Goal: Information Seeking & Learning: Find specific fact

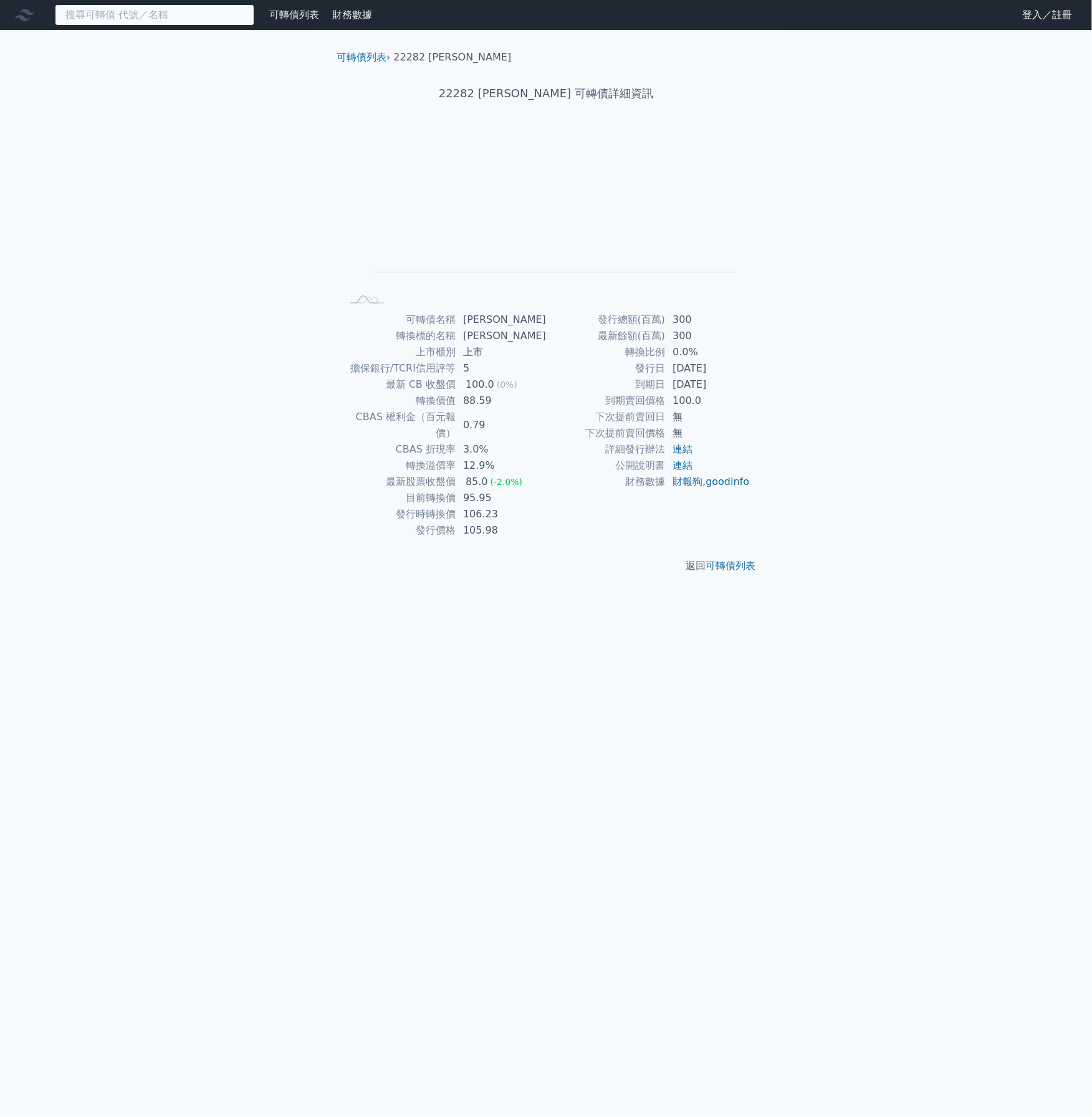
click at [147, 16] on input at bounding box center [154, 15] width 199 height 21
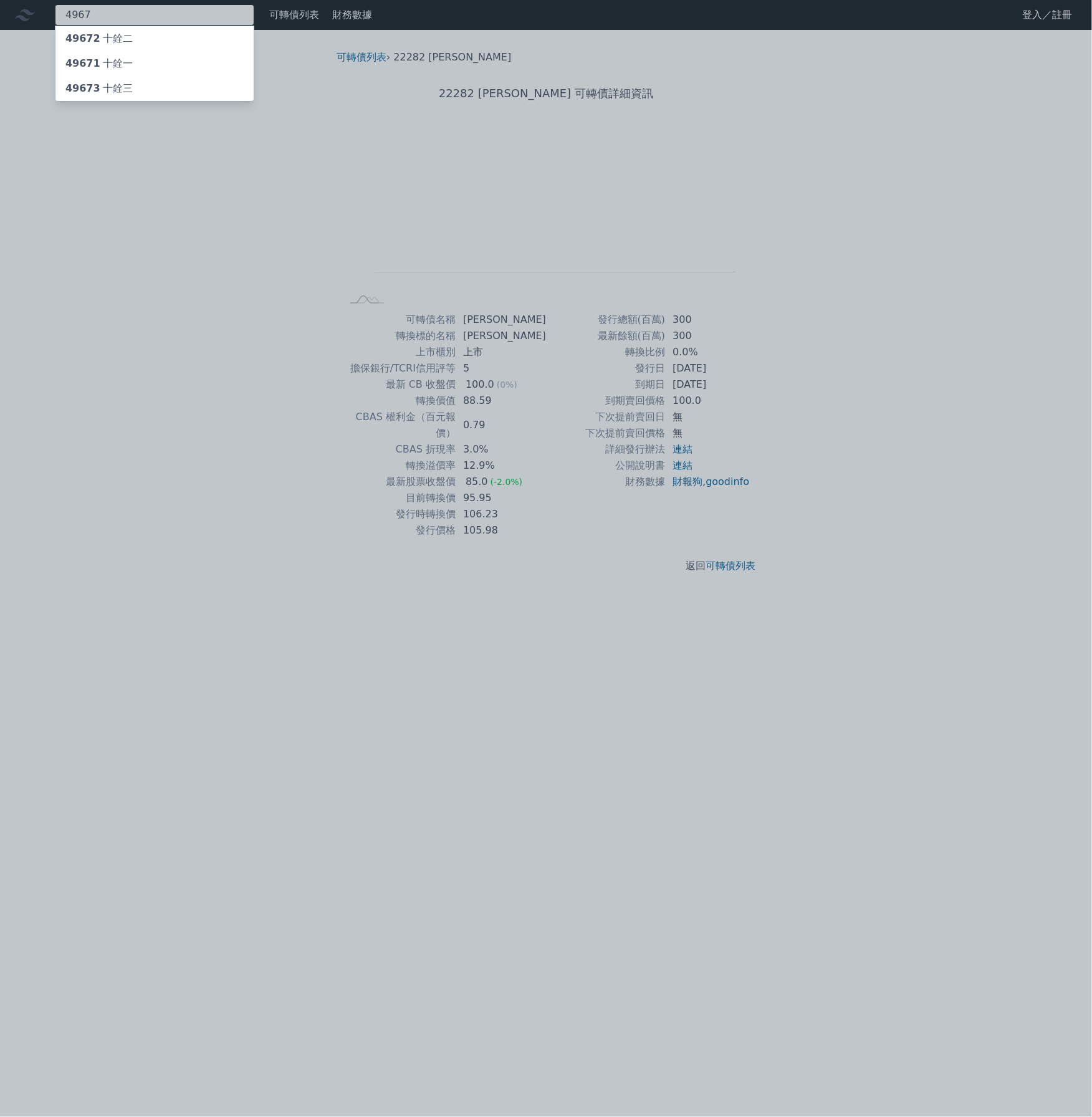
type input "4967"
click at [143, 81] on div "49673 十銓三" at bounding box center [154, 88] width 198 height 25
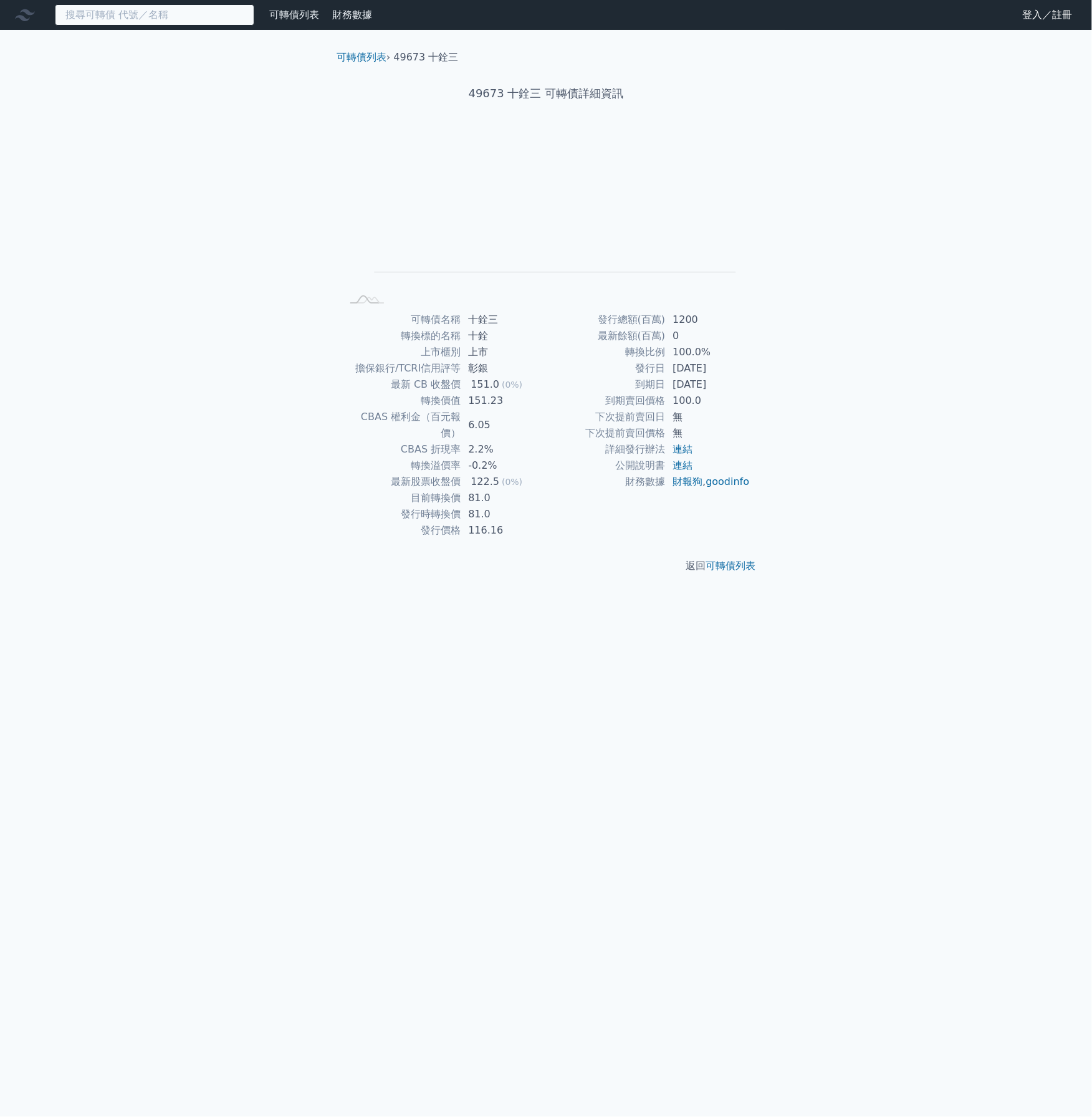
click at [194, 11] on input at bounding box center [154, 15] width 199 height 21
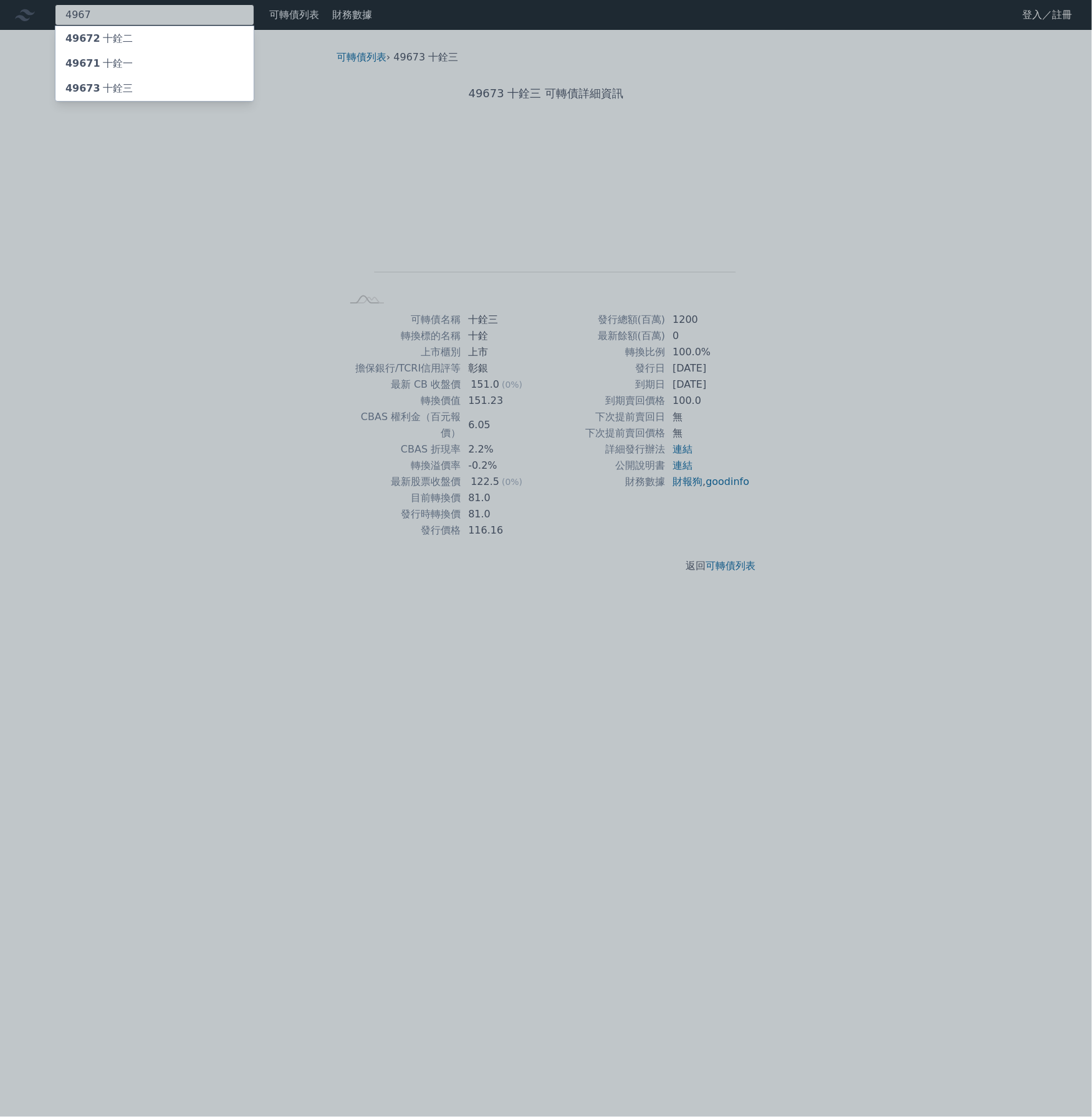
type input "4967"
click at [169, 44] on div "49672 十銓二" at bounding box center [154, 38] width 198 height 25
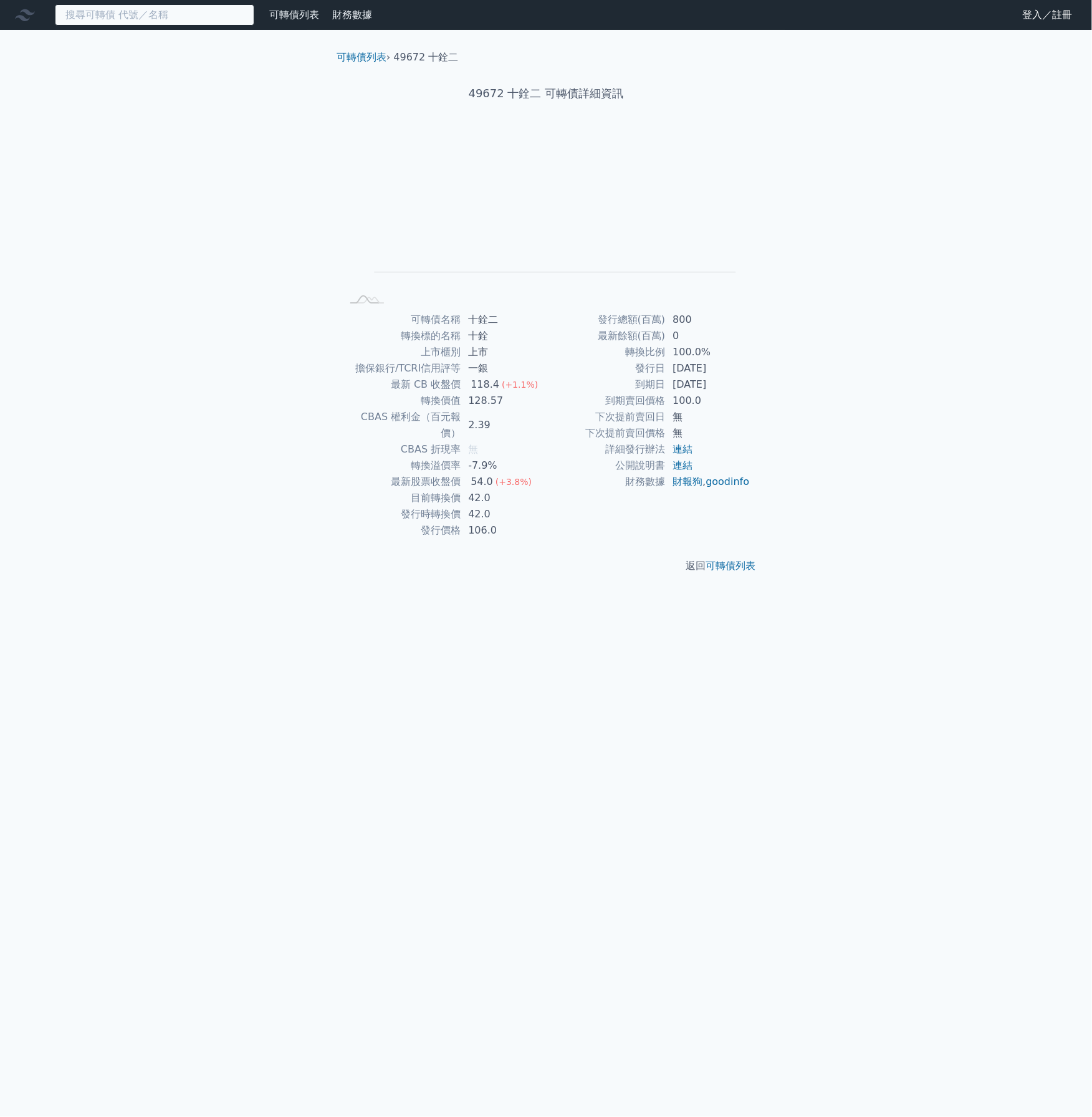
click at [157, 12] on input at bounding box center [154, 15] width 199 height 21
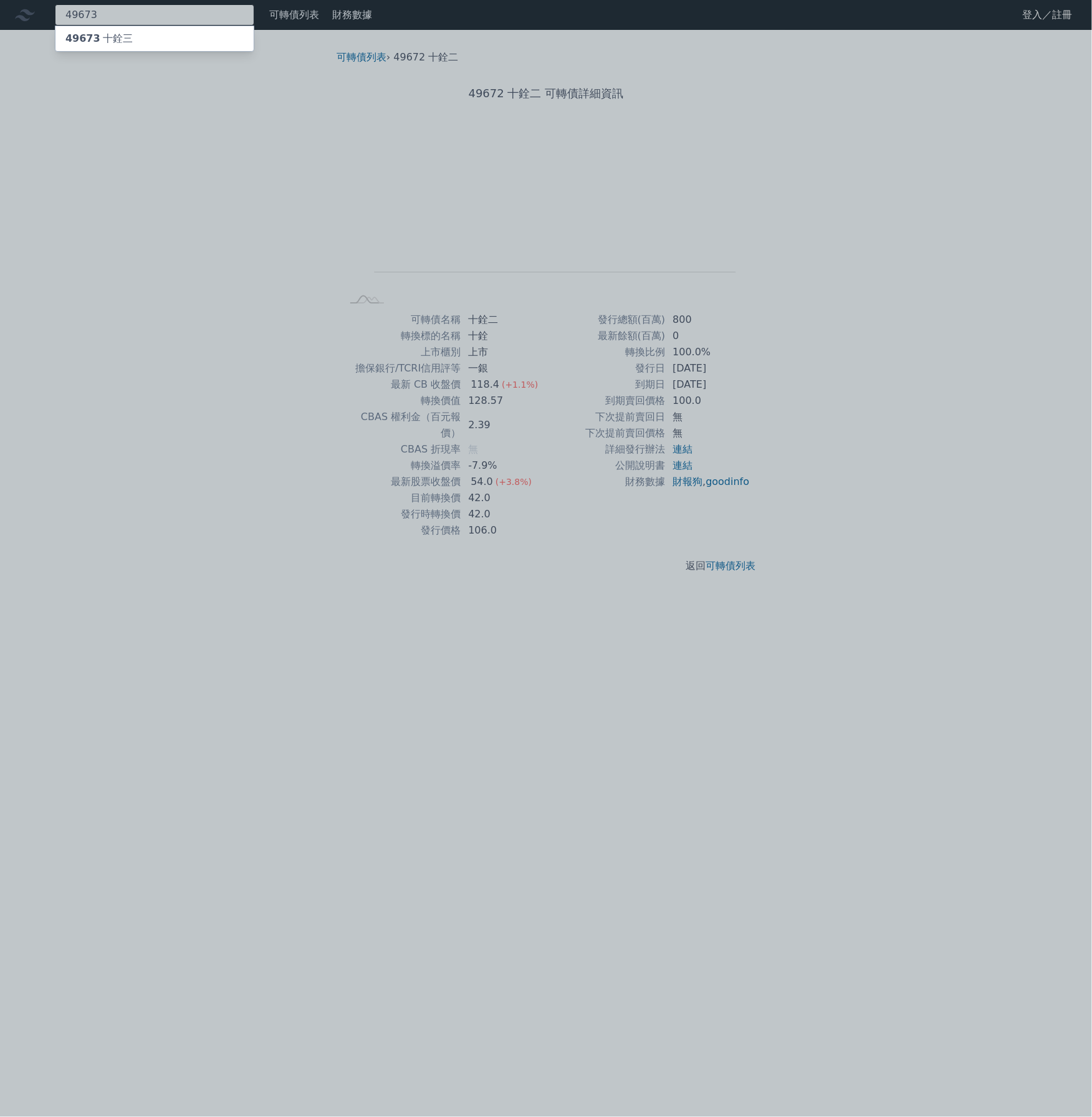
type input "49673"
click at [171, 43] on div "49673 十銓三" at bounding box center [154, 38] width 198 height 25
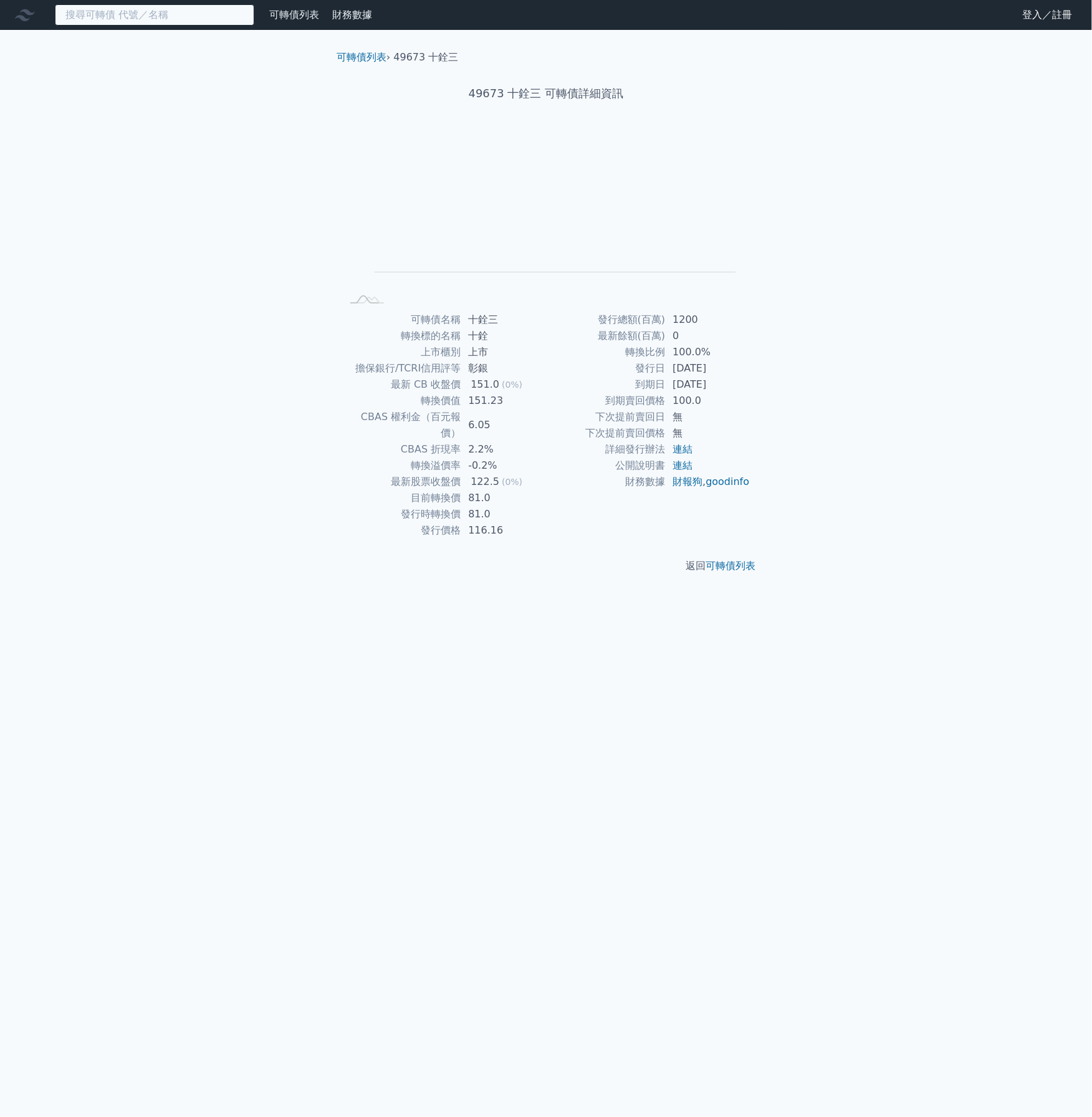
click at [87, 16] on input at bounding box center [154, 15] width 199 height 21
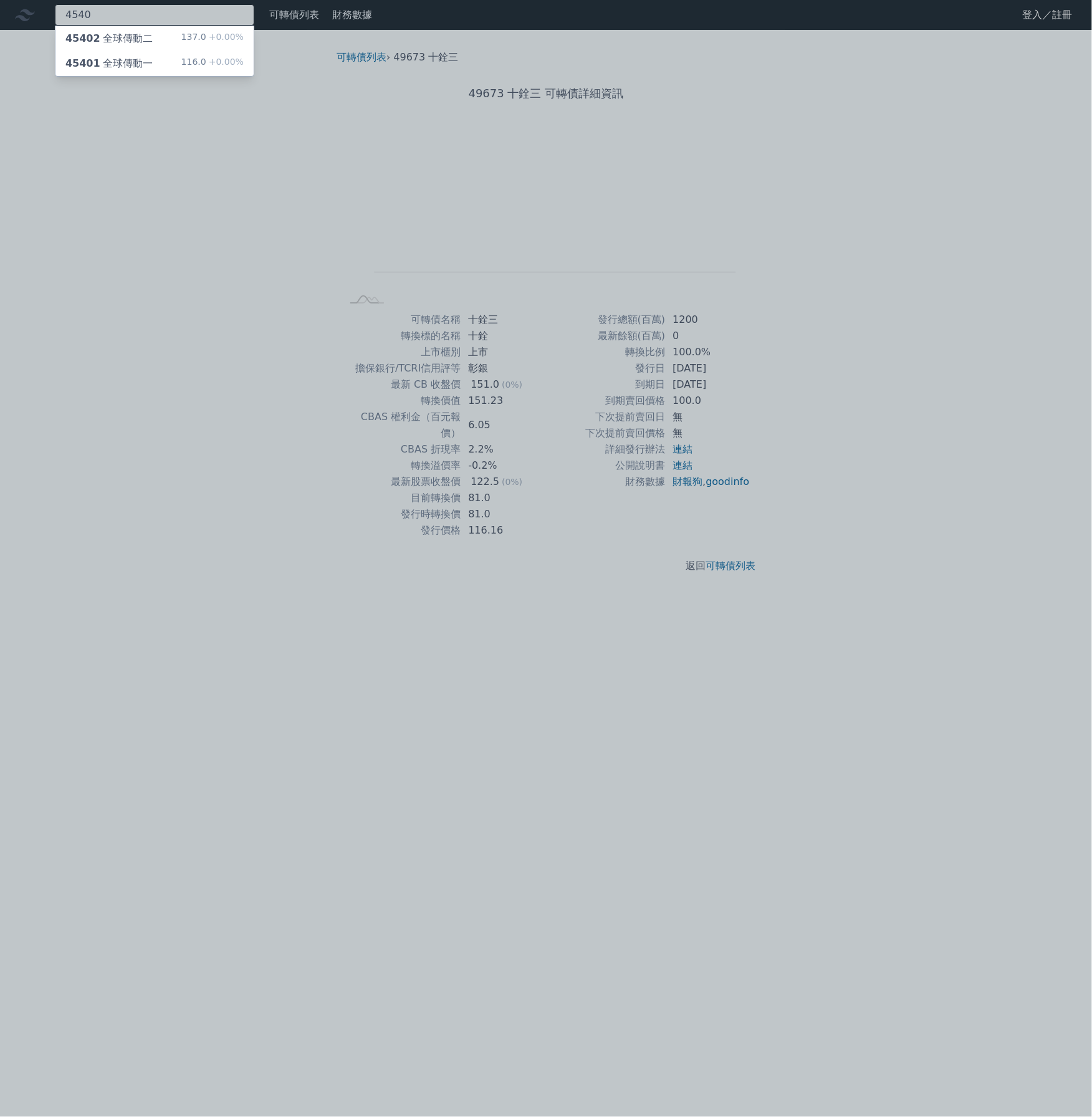
type input "4540"
click at [122, 41] on div "45402 全球傳動二" at bounding box center [108, 39] width 87 height 15
